Goal: Task Accomplishment & Management: Manage account settings

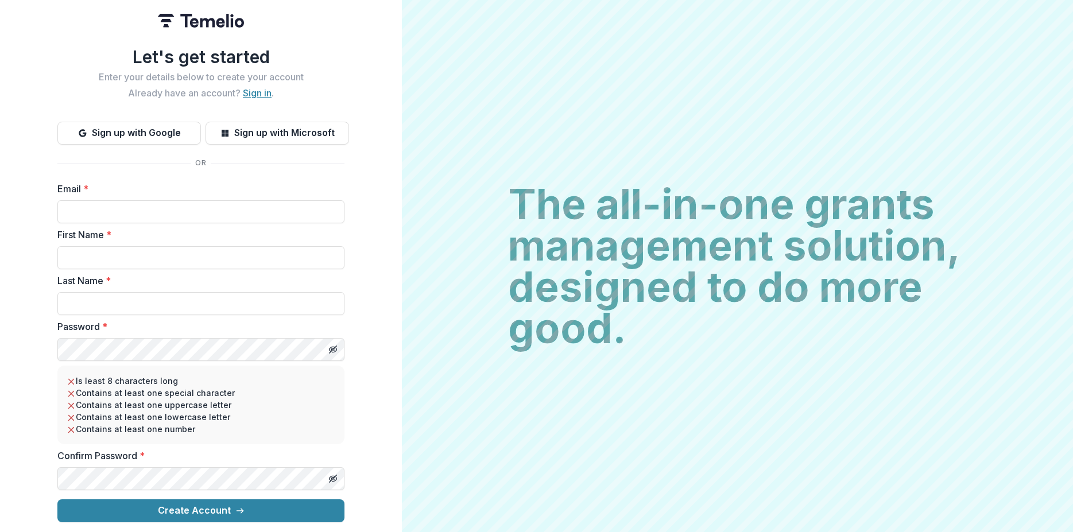
click at [253, 91] on link "Sign in" at bounding box center [257, 92] width 29 height 11
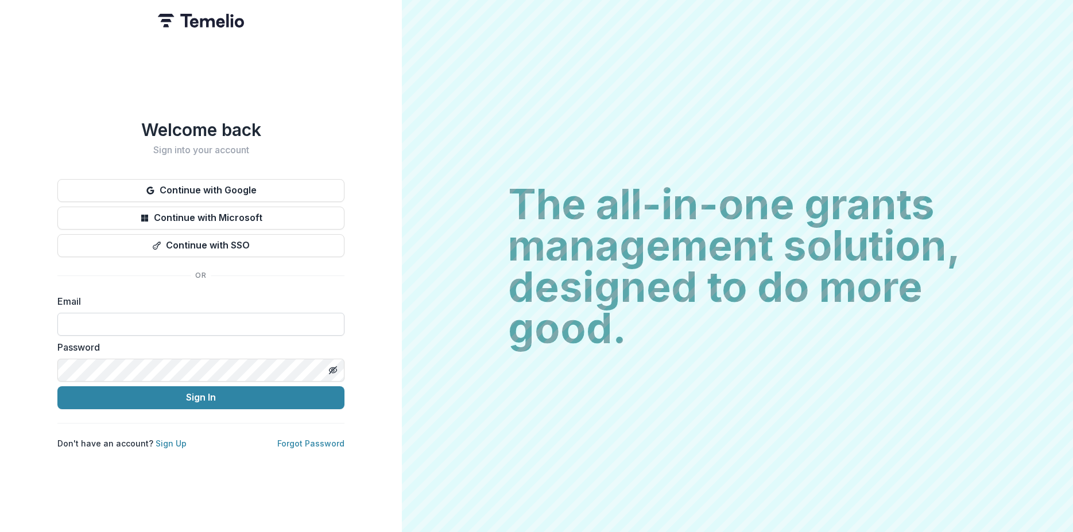
click at [92, 319] on input at bounding box center [200, 324] width 287 height 23
click at [78, 318] on input at bounding box center [200, 324] width 287 height 23
type input "**********"
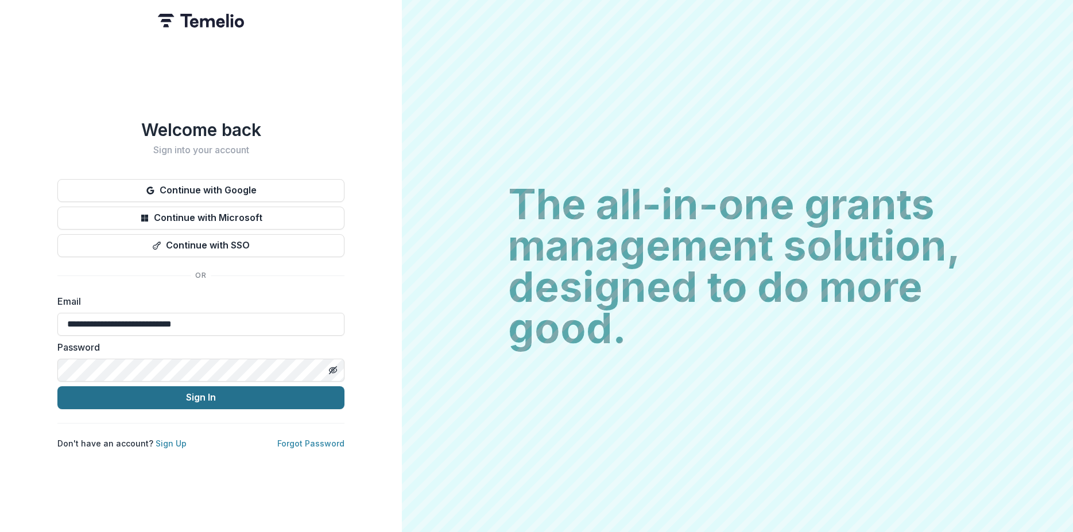
click at [185, 391] on button "Sign In" at bounding box center [200, 397] width 287 height 23
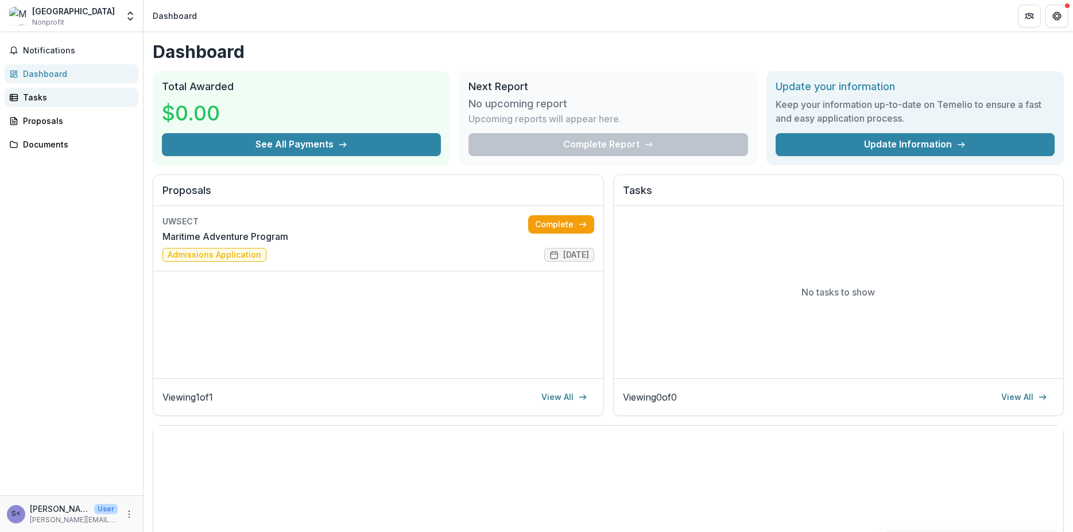
click at [33, 95] on div "Tasks" at bounding box center [76, 97] width 106 height 12
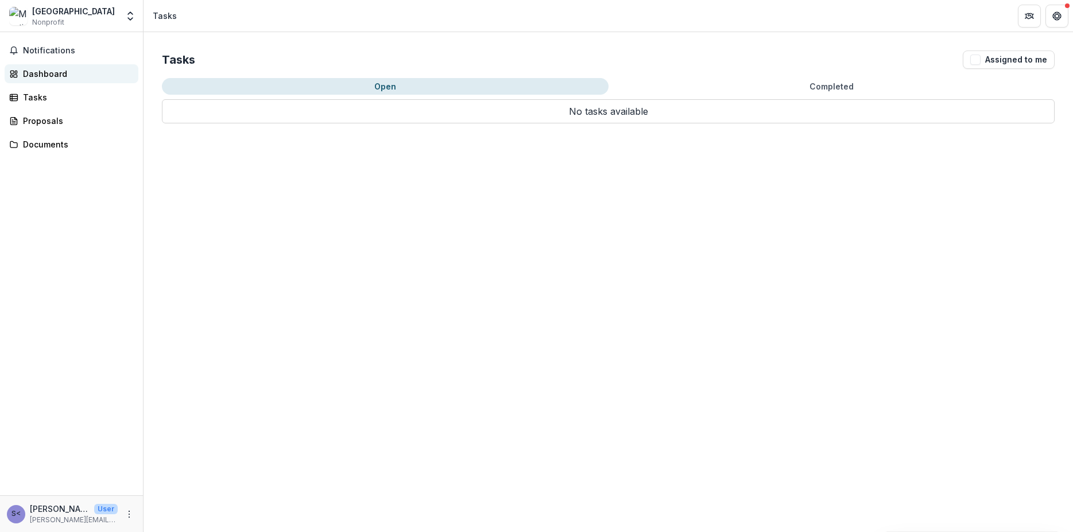
click at [42, 75] on div "Dashboard" at bounding box center [76, 74] width 106 height 12
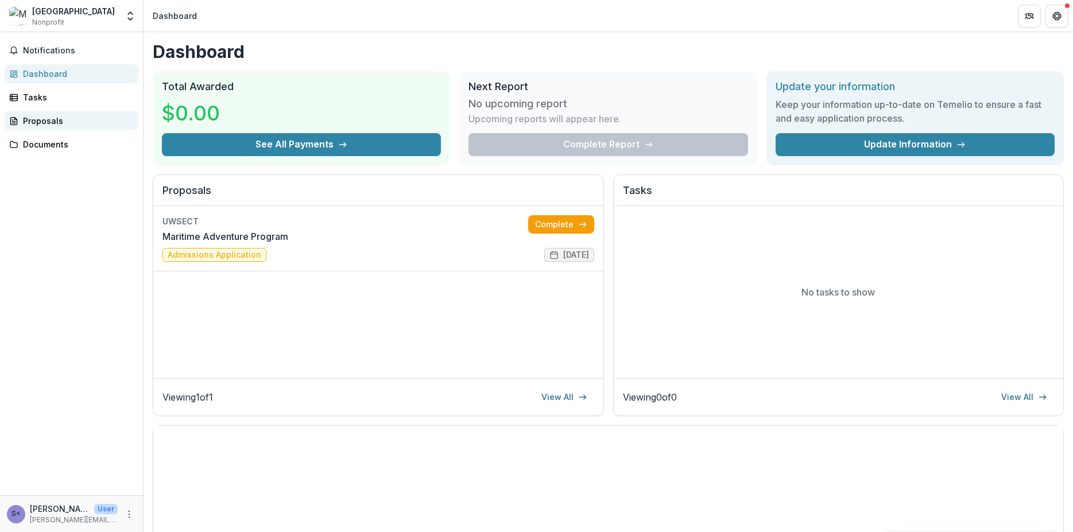
click at [49, 118] on div "Proposals" at bounding box center [76, 121] width 106 height 12
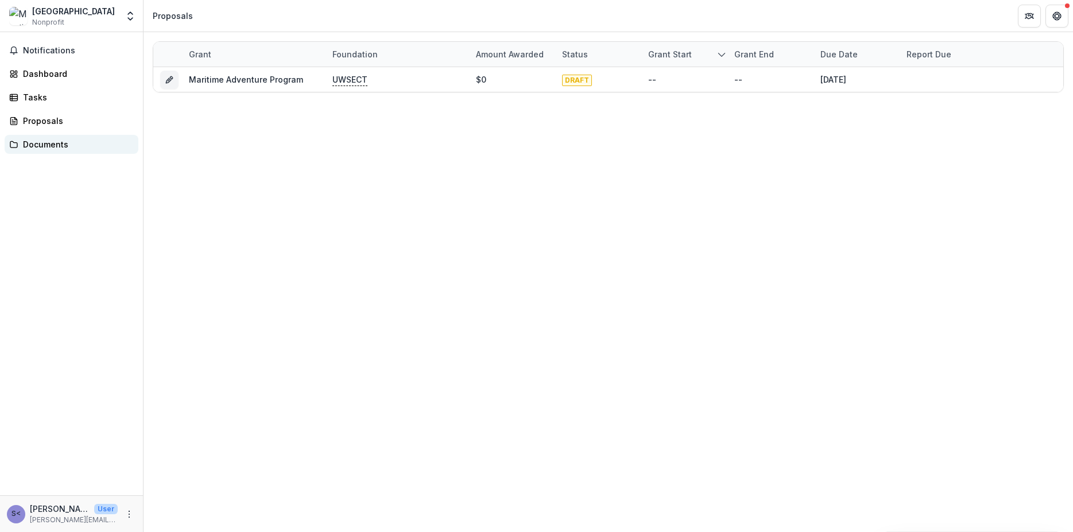
click at [51, 142] on div "Documents" at bounding box center [76, 144] width 106 height 12
click at [34, 53] on span "Notifications" at bounding box center [78, 51] width 111 height 10
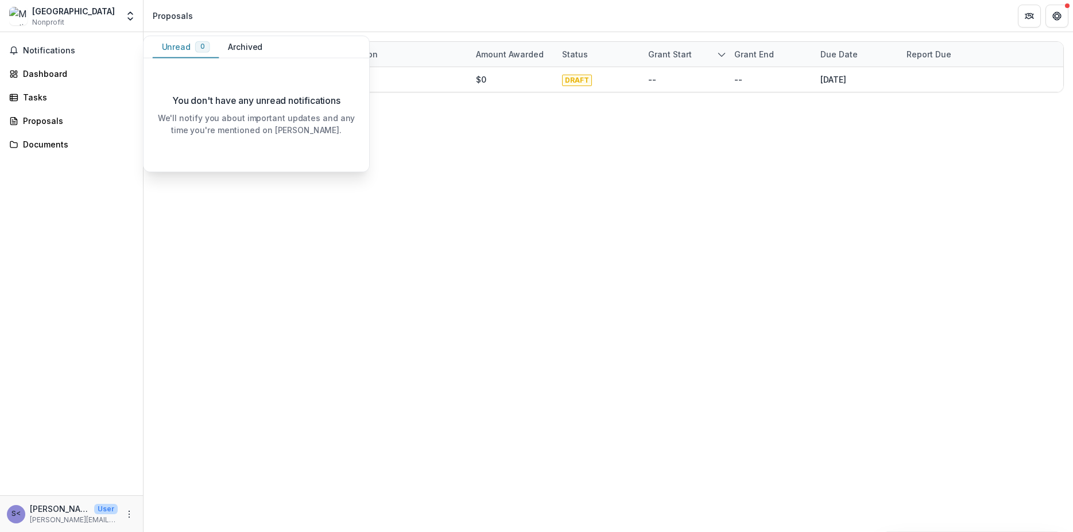
click at [225, 212] on div "Grant Foundation Amount awarded Status Grant start Grant end Due Date Report Du…" at bounding box center [609, 282] width 930 height 500
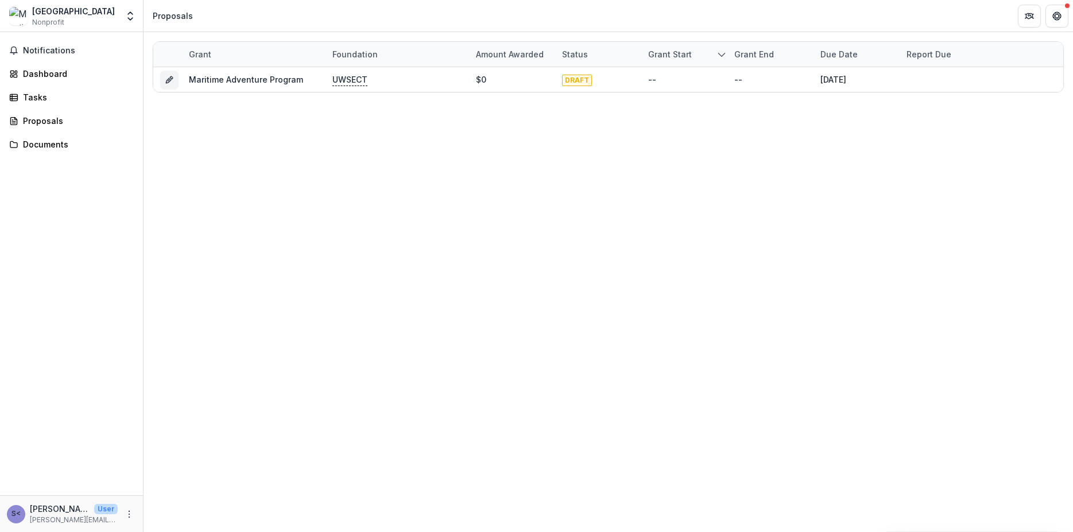
click at [110, 175] on div "Notifications Dashboard Tasks Proposals Documents" at bounding box center [71, 263] width 143 height 463
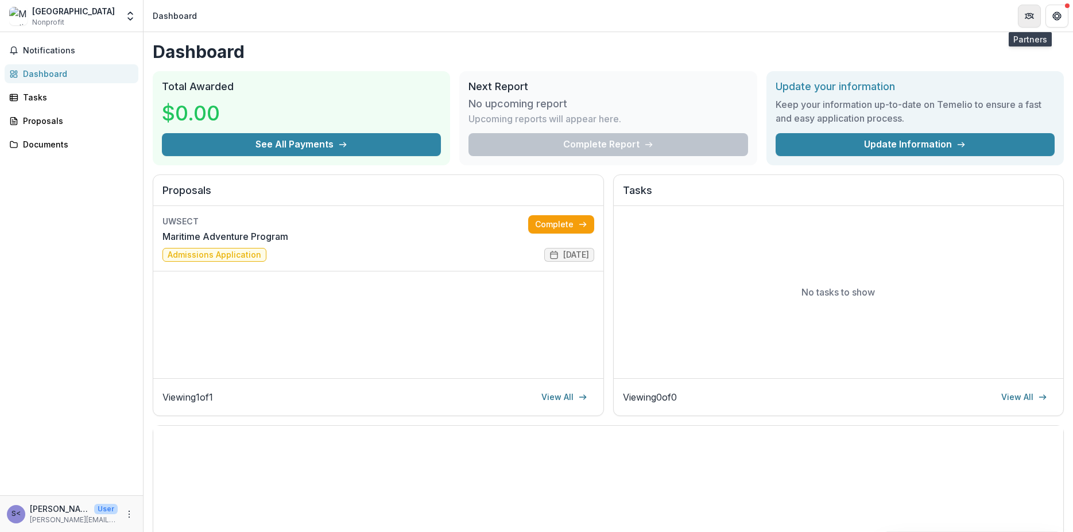
click at [1028, 16] on icon "Partners" at bounding box center [1030, 14] width 5 height 3
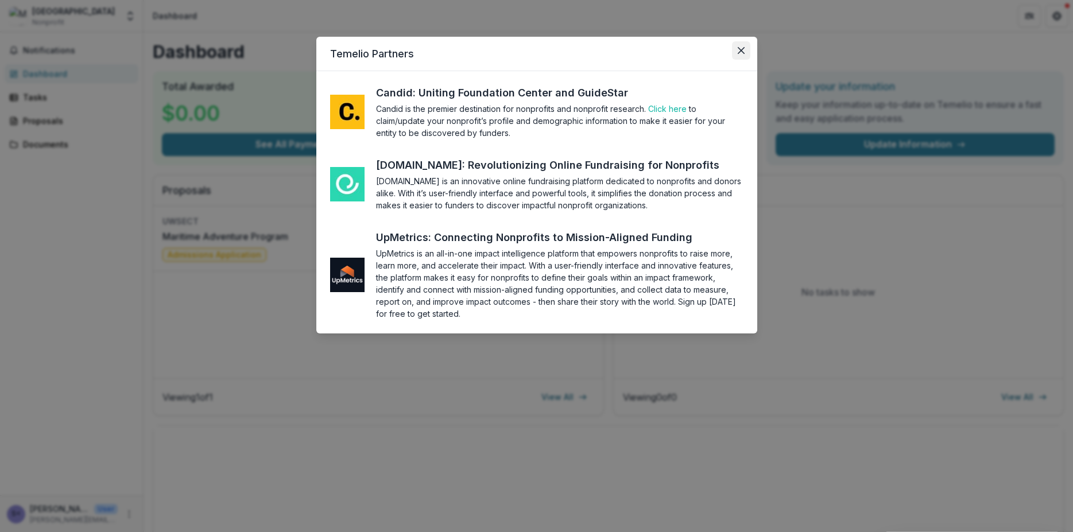
click at [741, 48] on icon "Close" at bounding box center [741, 50] width 7 height 7
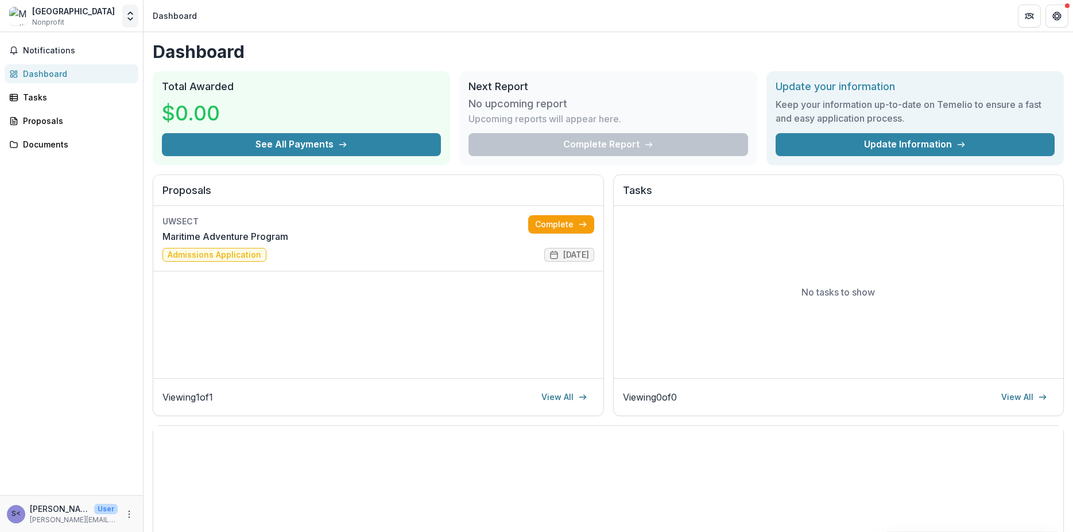
click at [132, 18] on icon "Open entity switcher" at bounding box center [130, 15] width 11 height 11
click at [55, 45] on link "Team Settings" at bounding box center [72, 44] width 138 height 19
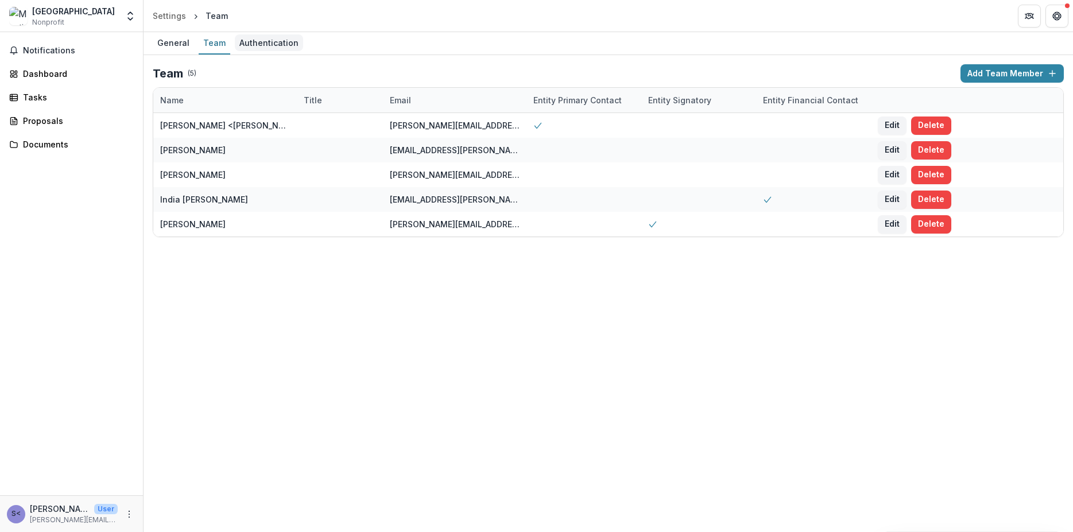
click at [245, 41] on div "Authentication" at bounding box center [269, 42] width 68 height 17
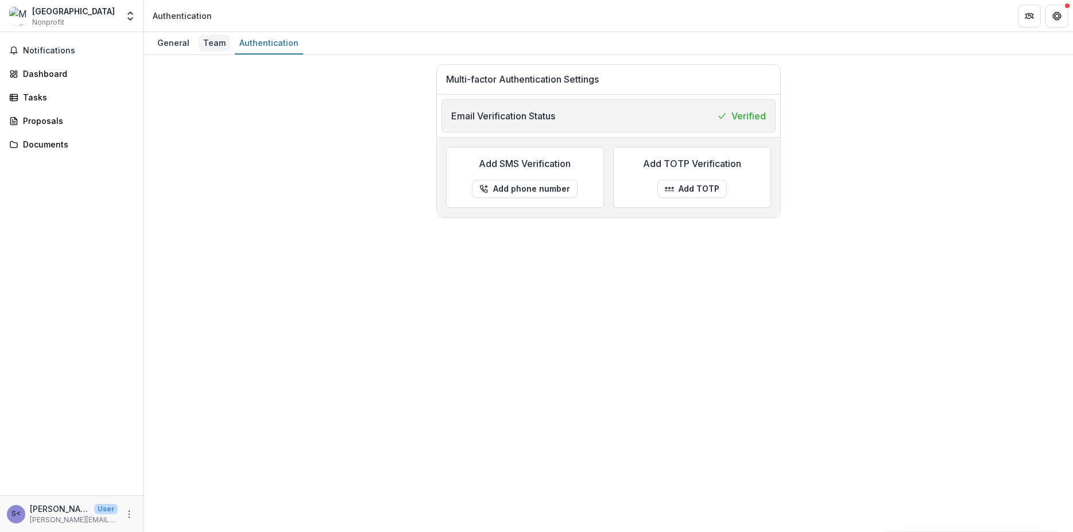
click at [208, 42] on div "Team" at bounding box center [215, 42] width 32 height 17
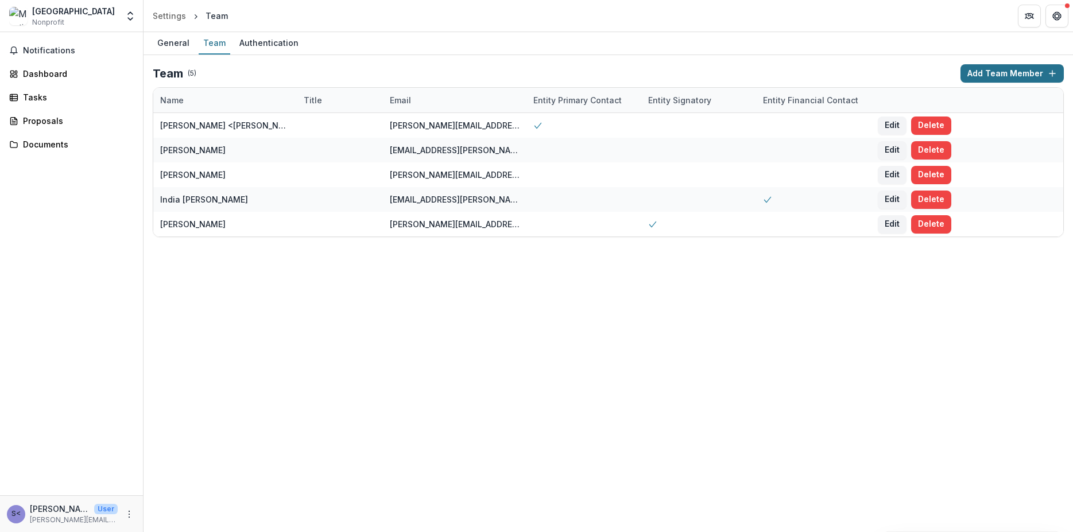
click at [1053, 69] on icon "button" at bounding box center [1052, 73] width 9 height 9
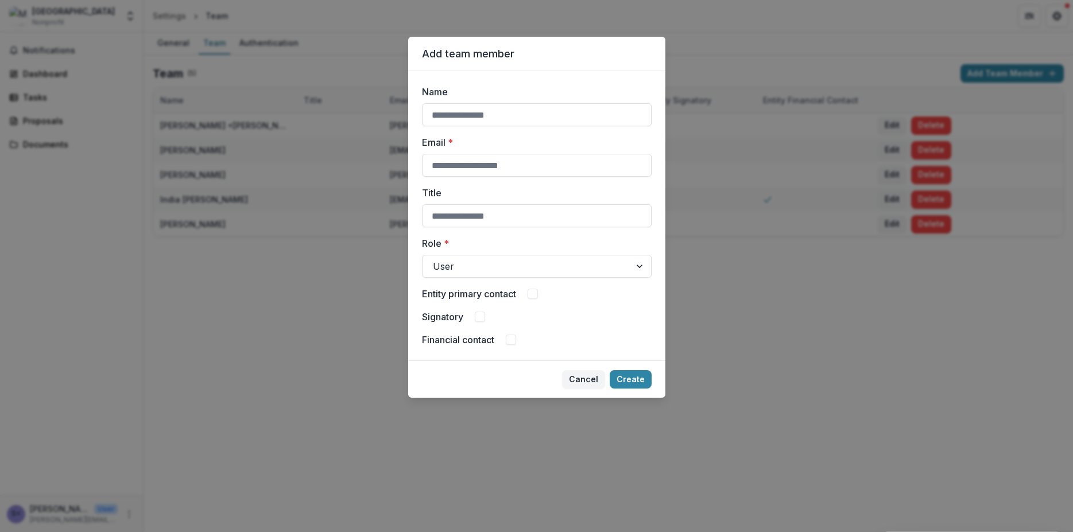
click at [705, 60] on div "Add team member Name Email * Title Role * User Entity primary contact Signatory…" at bounding box center [536, 266] width 1073 height 532
